Goal: Information Seeking & Learning: Learn about a topic

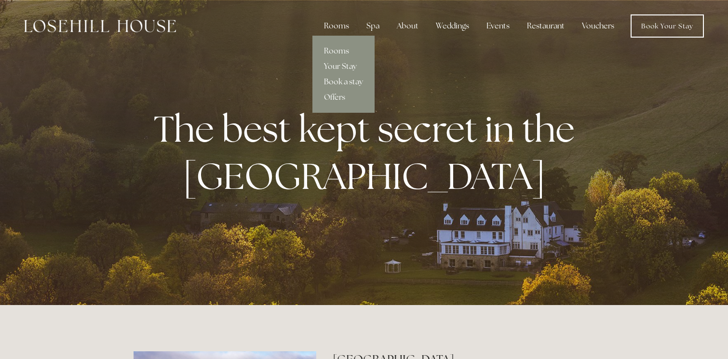
click at [333, 24] on div "Rooms" at bounding box center [336, 25] width 41 height 19
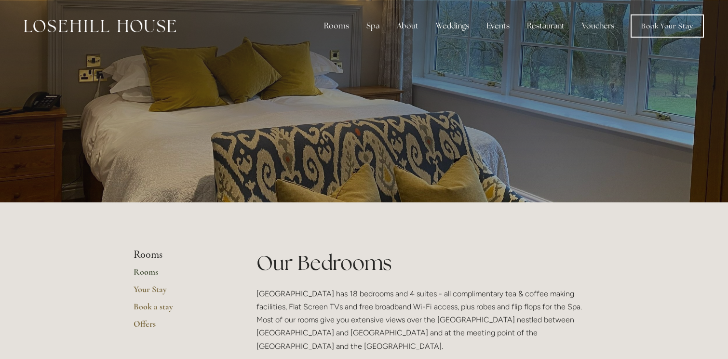
click at [307, 138] on div at bounding box center [364, 101] width 461 height 203
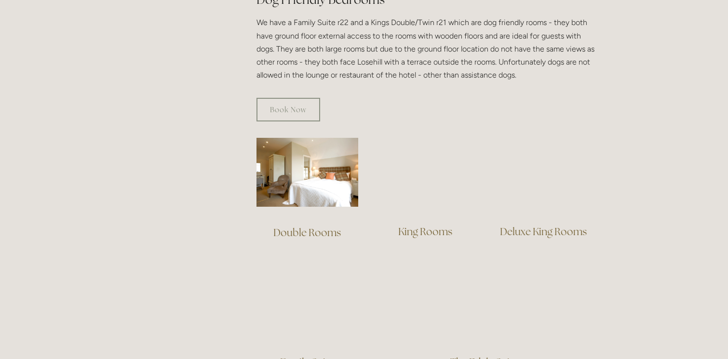
scroll to position [572, 0]
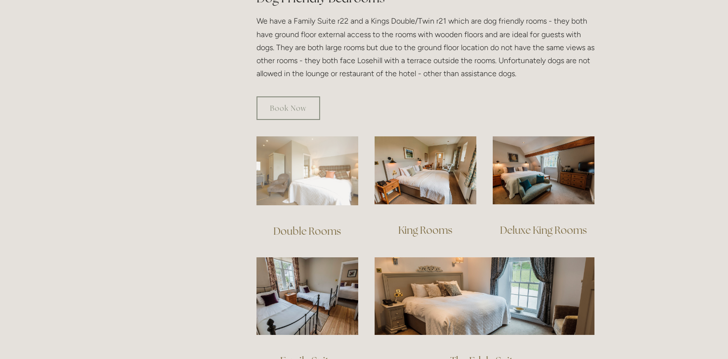
click at [303, 175] on img at bounding box center [308, 170] width 102 height 69
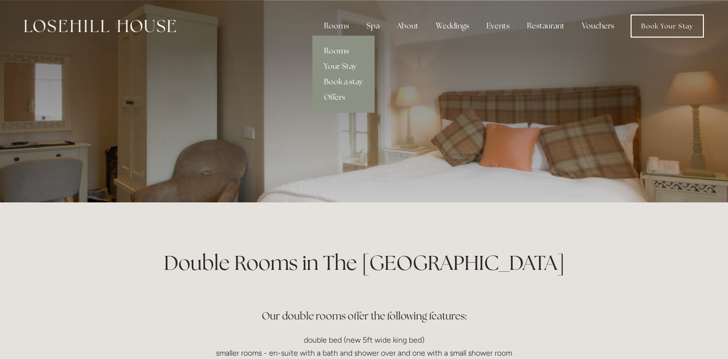
click at [341, 48] on link "Rooms" at bounding box center [343, 50] width 62 height 15
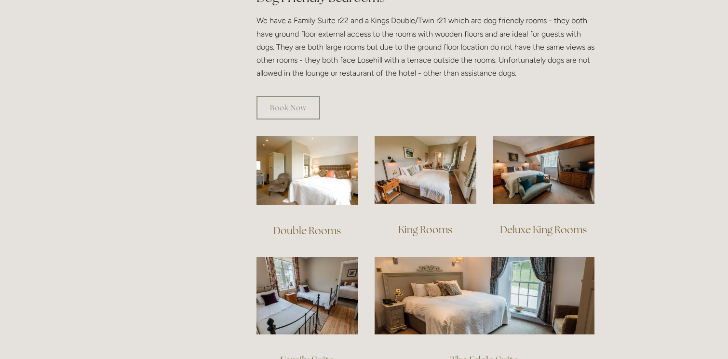
scroll to position [577, 0]
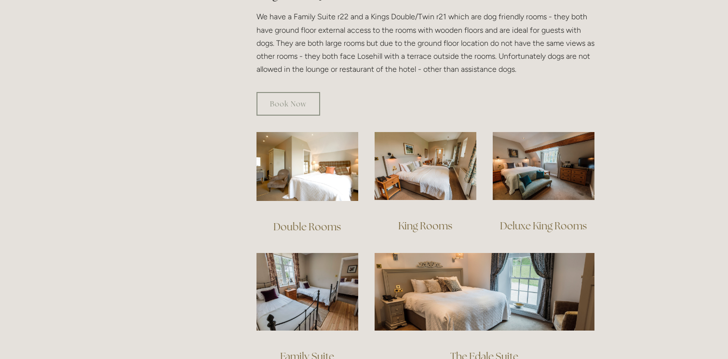
click at [434, 163] on img at bounding box center [426, 166] width 102 height 68
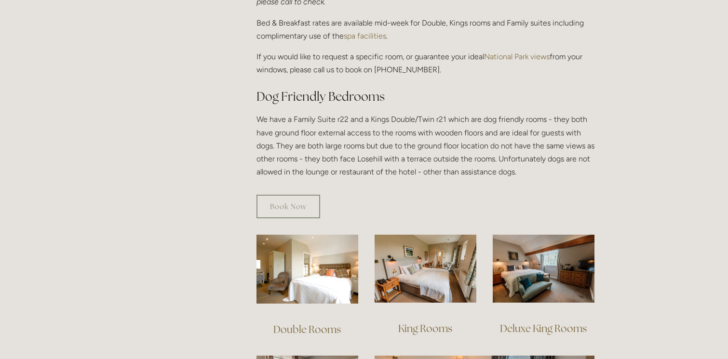
scroll to position [0, 0]
